Goal: Task Accomplishment & Management: Use online tool/utility

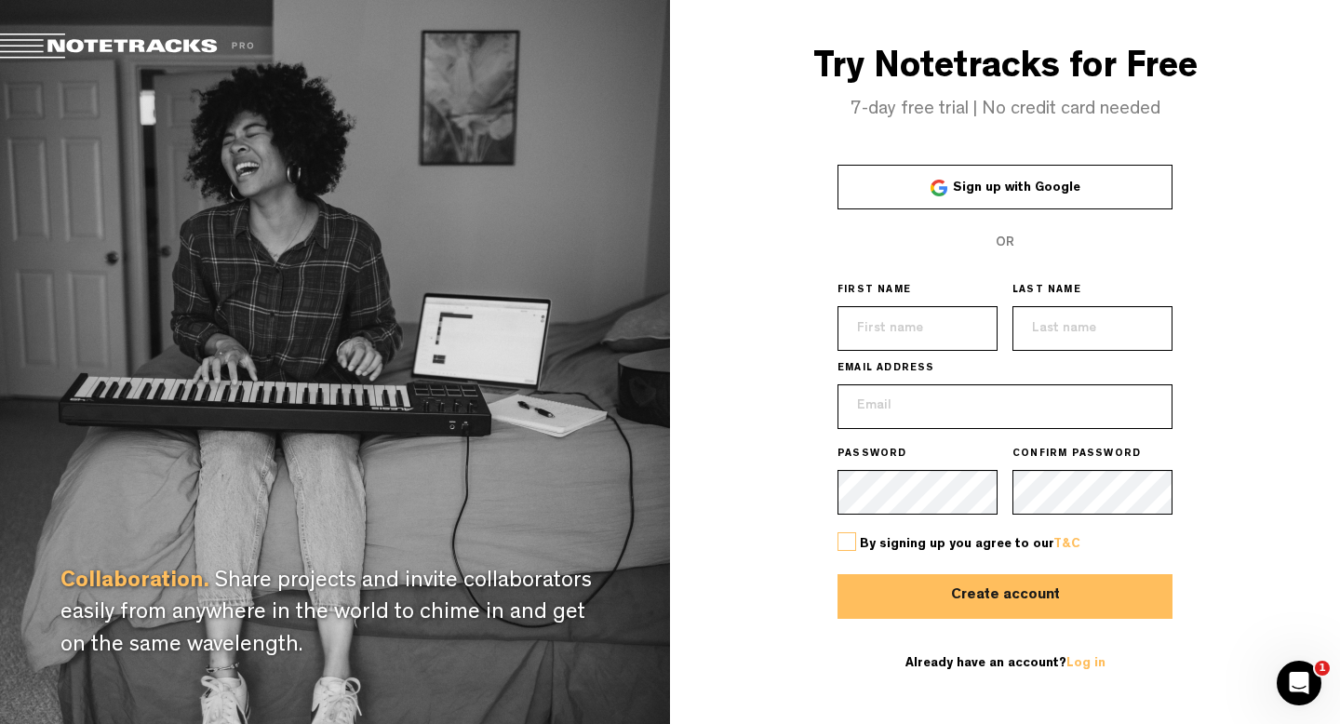
click at [995, 193] on span "Sign up with Google" at bounding box center [1016, 187] width 127 height 13
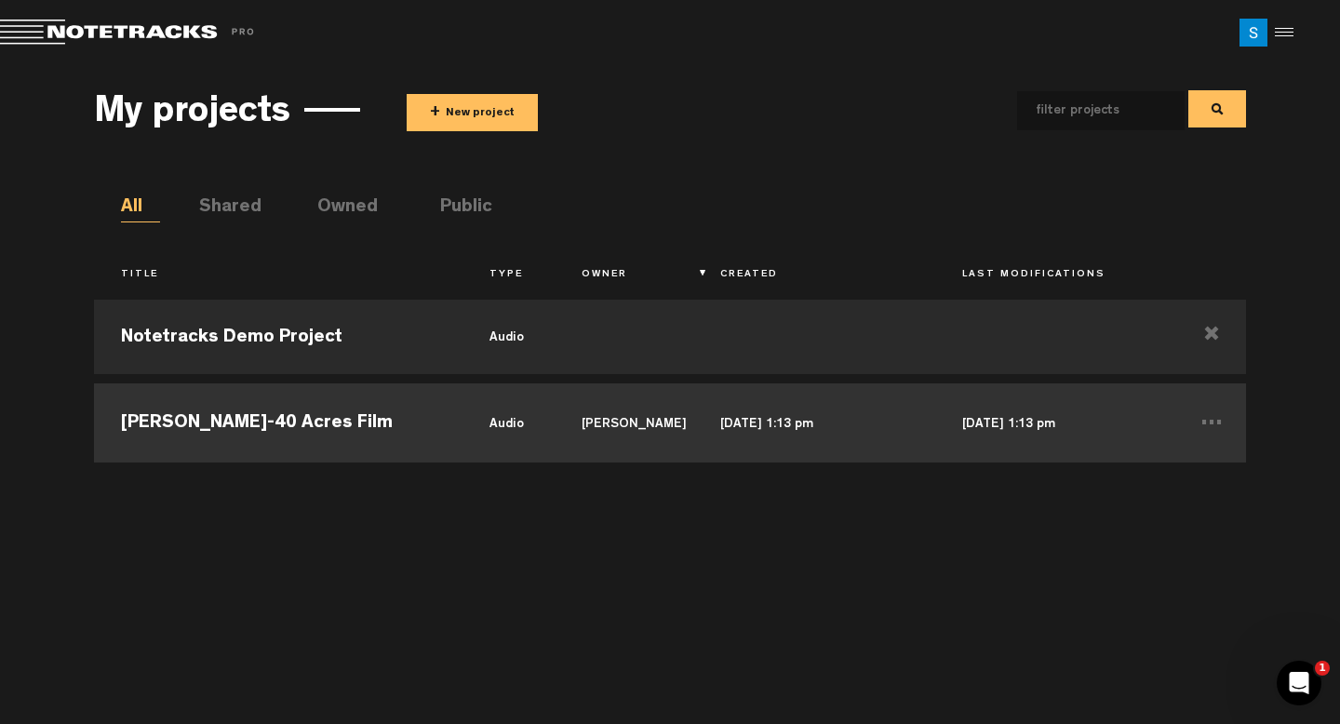
click at [615, 455] on td "[PERSON_NAME]" at bounding box center [623, 421] width 139 height 84
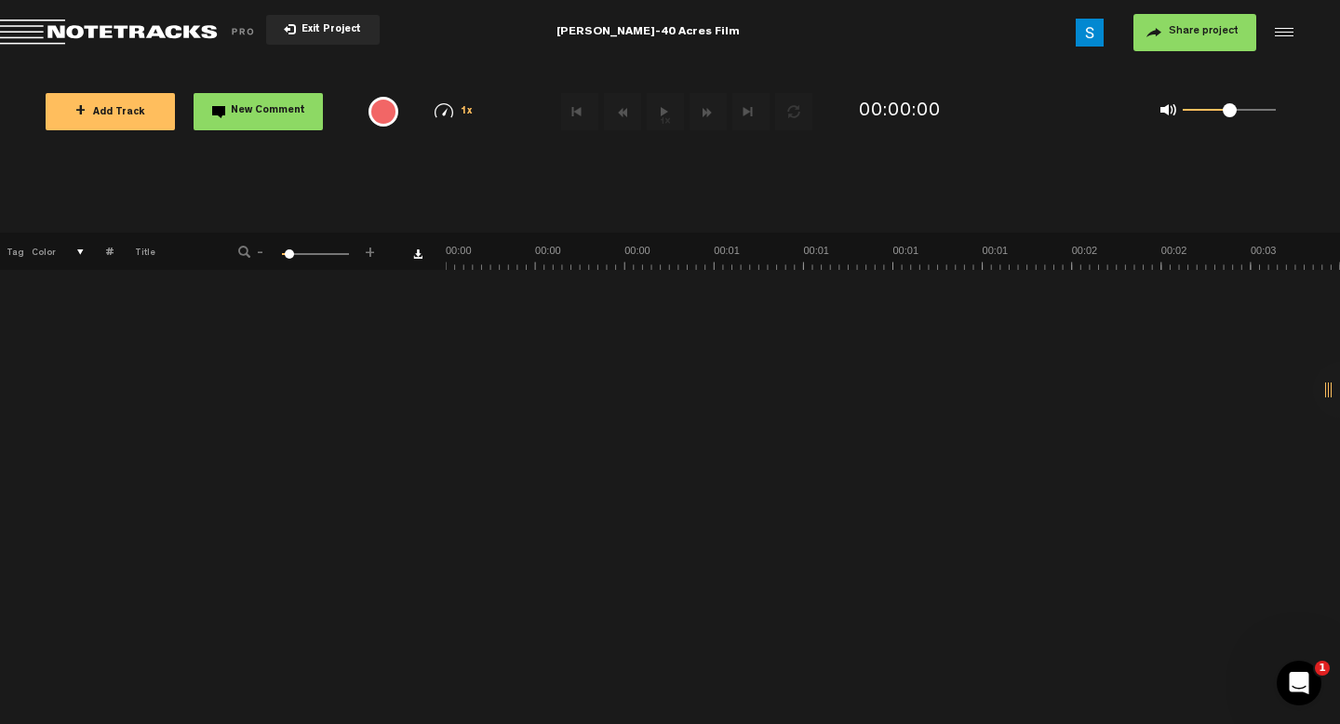
click at [148, 126] on button "+ Add Track" at bounding box center [110, 111] width 129 height 37
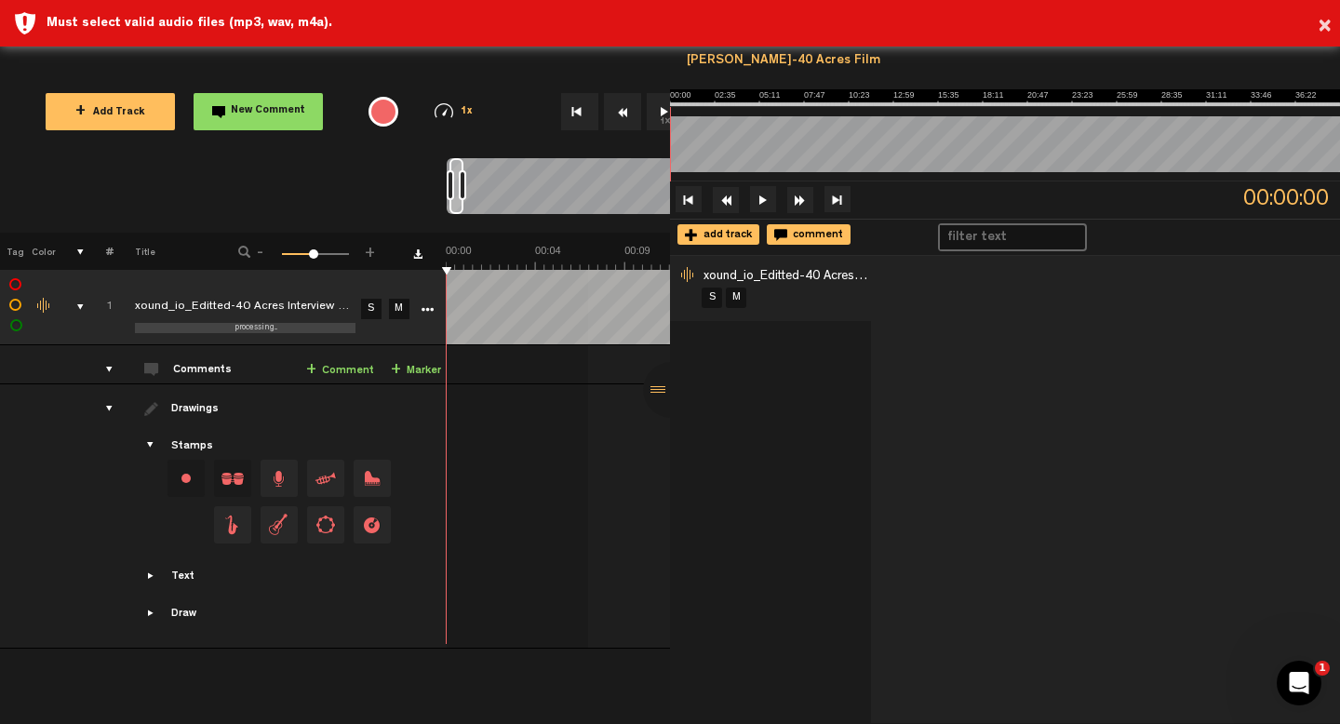
click at [662, 114] on button "1x" at bounding box center [665, 111] width 37 height 37
click at [661, 117] on button "1x" at bounding box center [665, 111] width 37 height 37
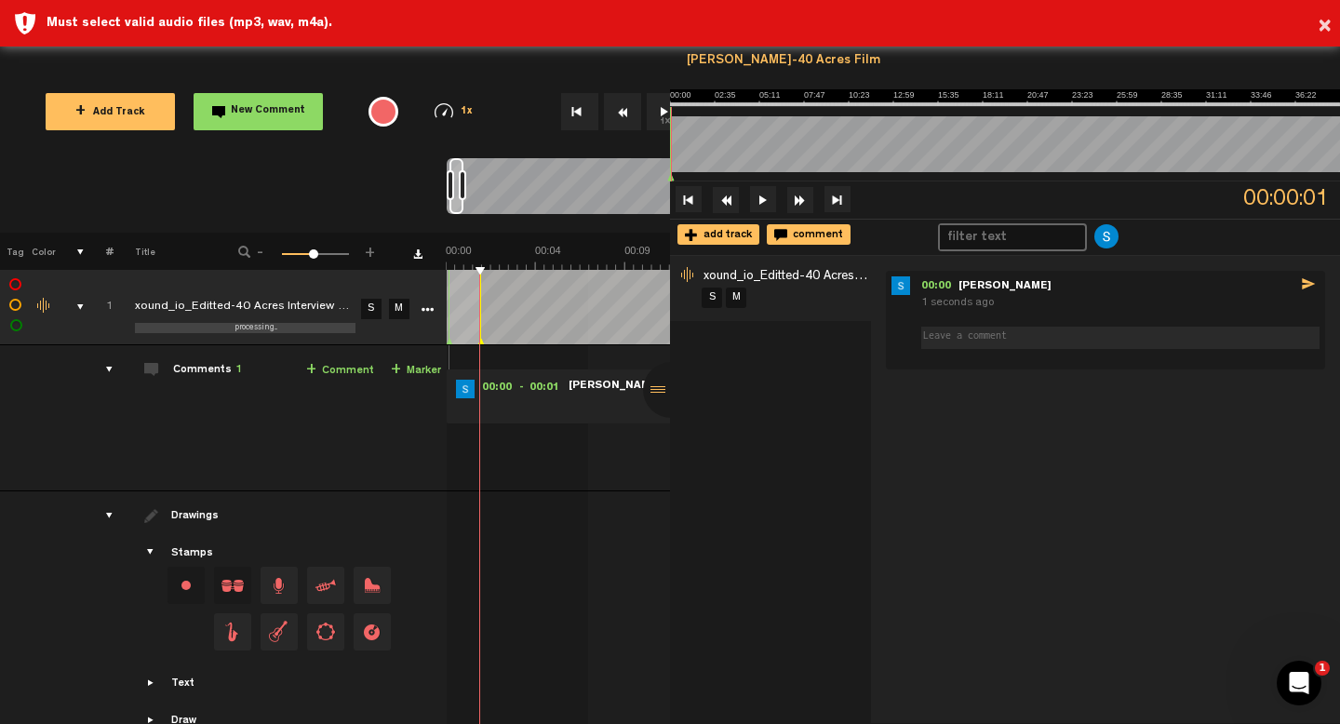
click at [388, 434] on td "Comments 1 + Comment + Marker" at bounding box center [280, 418] width 333 height 146
